Goal: Task Accomplishment & Management: Manage account settings

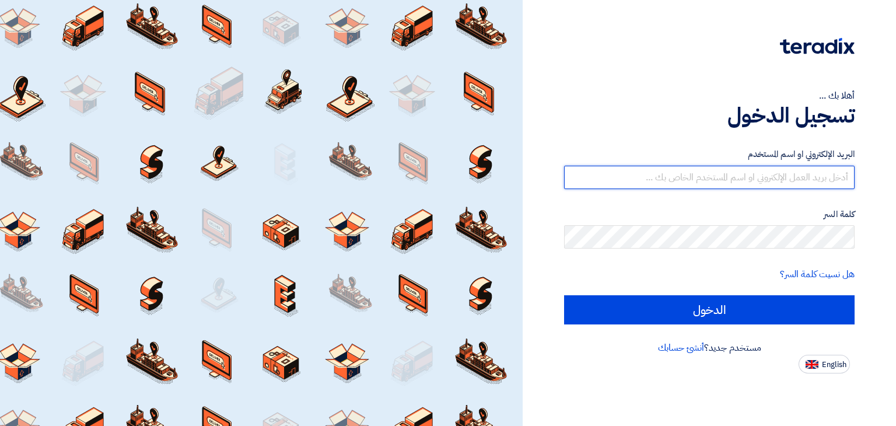
type input "[PERSON_NAME][EMAIL_ADDRESS][DOMAIN_NAME]"
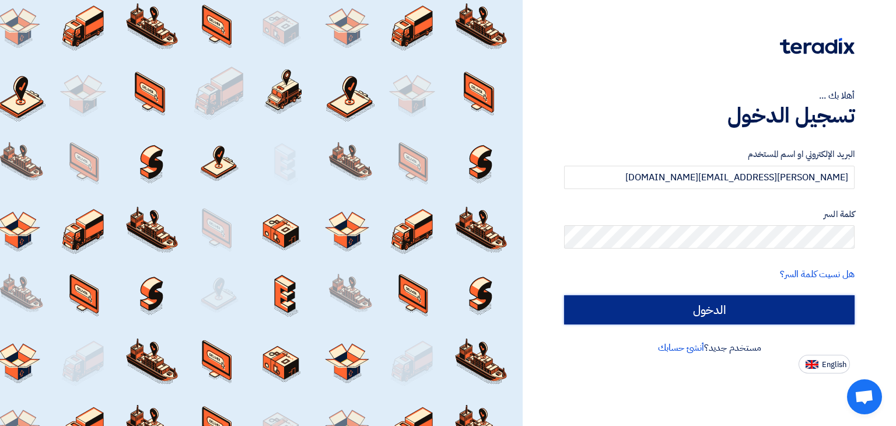
click at [743, 309] on input "الدخول" at bounding box center [709, 309] width 291 height 29
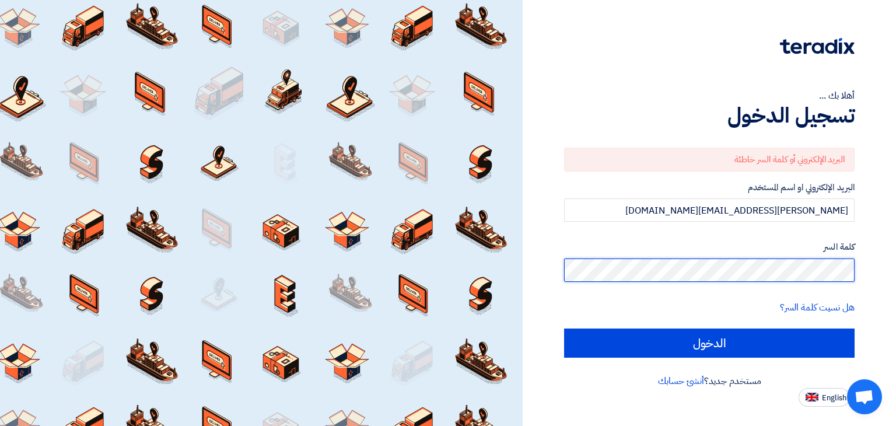
click at [879, 281] on div "أهلا بك ... تسجيل الدخول البريد الإلكتروني أو كلمة السر خاطئة البريد الإلكتروني…" at bounding box center [709, 203] width 356 height 407
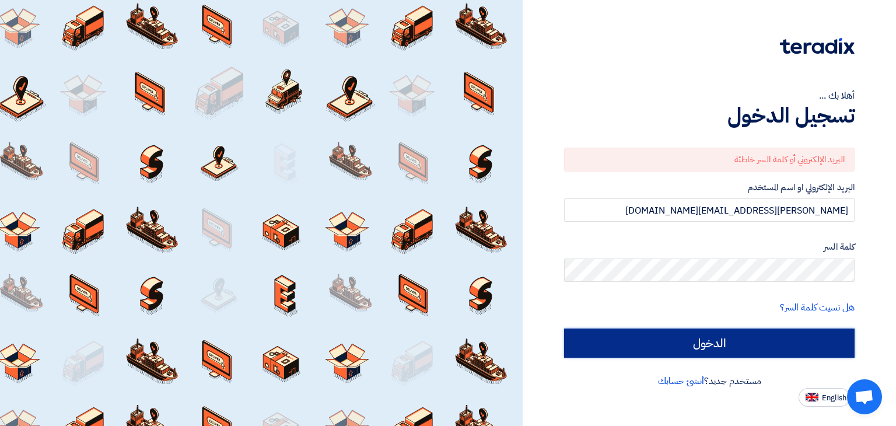
click at [639, 344] on input "الدخول" at bounding box center [709, 342] width 291 height 29
click at [638, 344] on input "الدخول" at bounding box center [709, 342] width 291 height 29
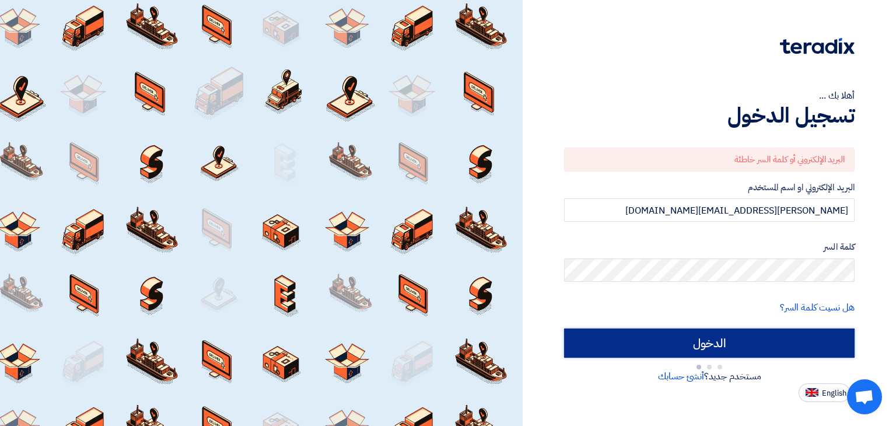
click at [638, 344] on input "الدخول" at bounding box center [709, 342] width 291 height 29
click at [635, 344] on input "الدخول" at bounding box center [709, 342] width 291 height 29
